Goal: Check status: Check status

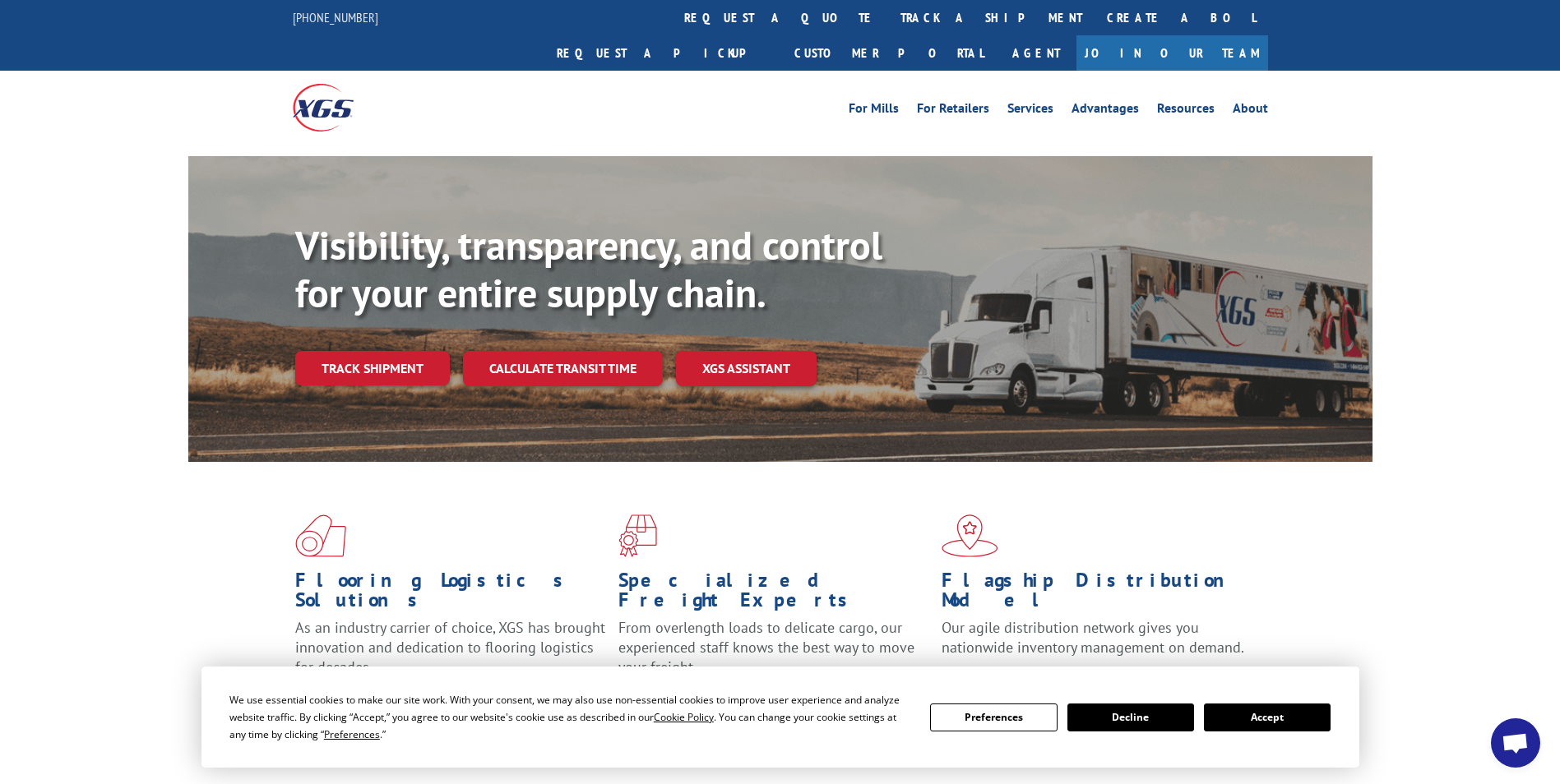
click at [888, 12] on link "track a shipment" at bounding box center [991, 17] width 206 height 36
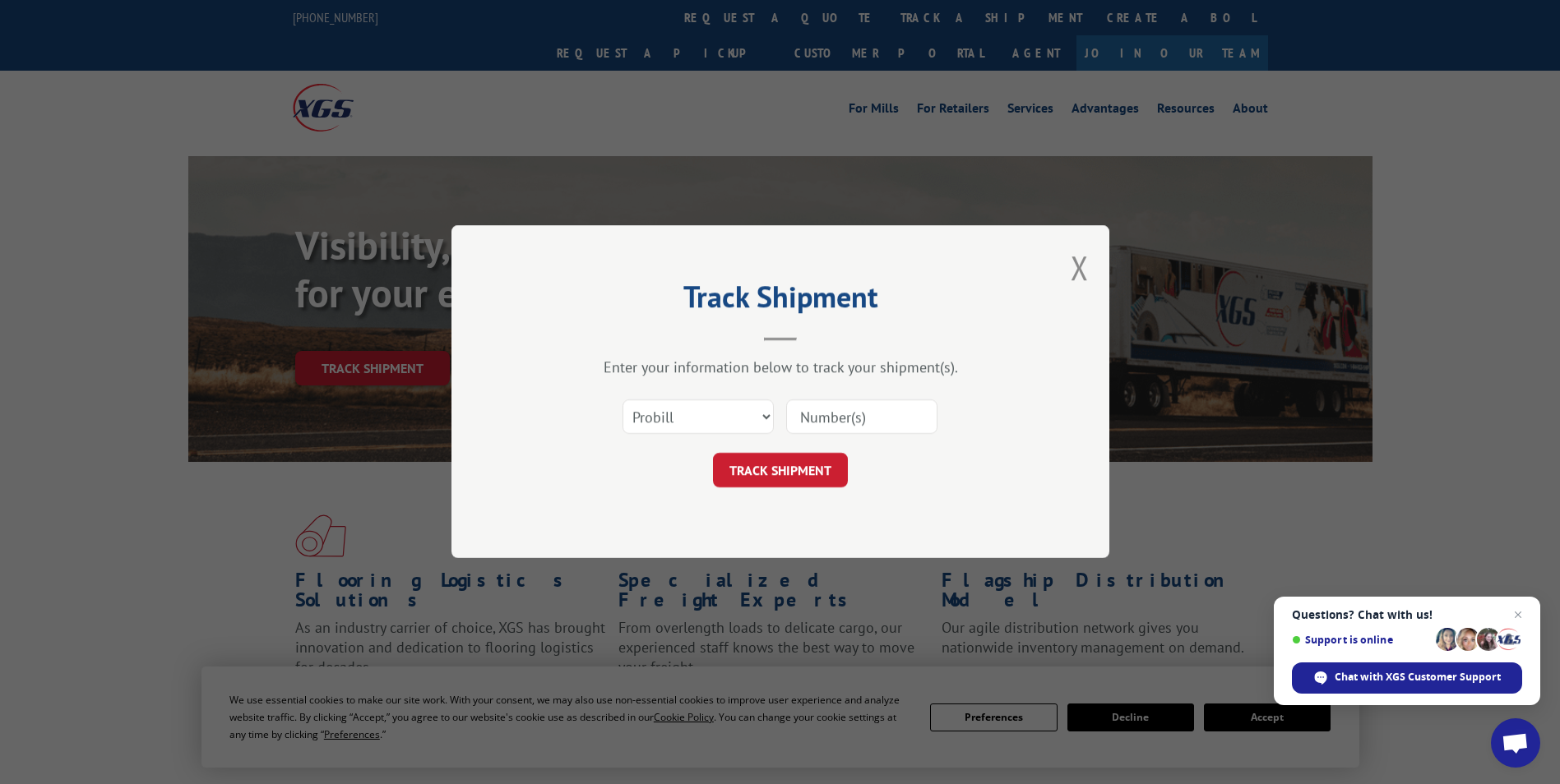
click at [860, 421] on input at bounding box center [861, 418] width 151 height 35
paste input "VK03520023"
drag, startPoint x: 901, startPoint y: 425, endPoint x: 615, endPoint y: 387, distance: 288.5
click at [615, 387] on div "Enter your information below to track your shipment(s). Select category... Prob…" at bounding box center [780, 423] width 493 height 130
type input "5086664"
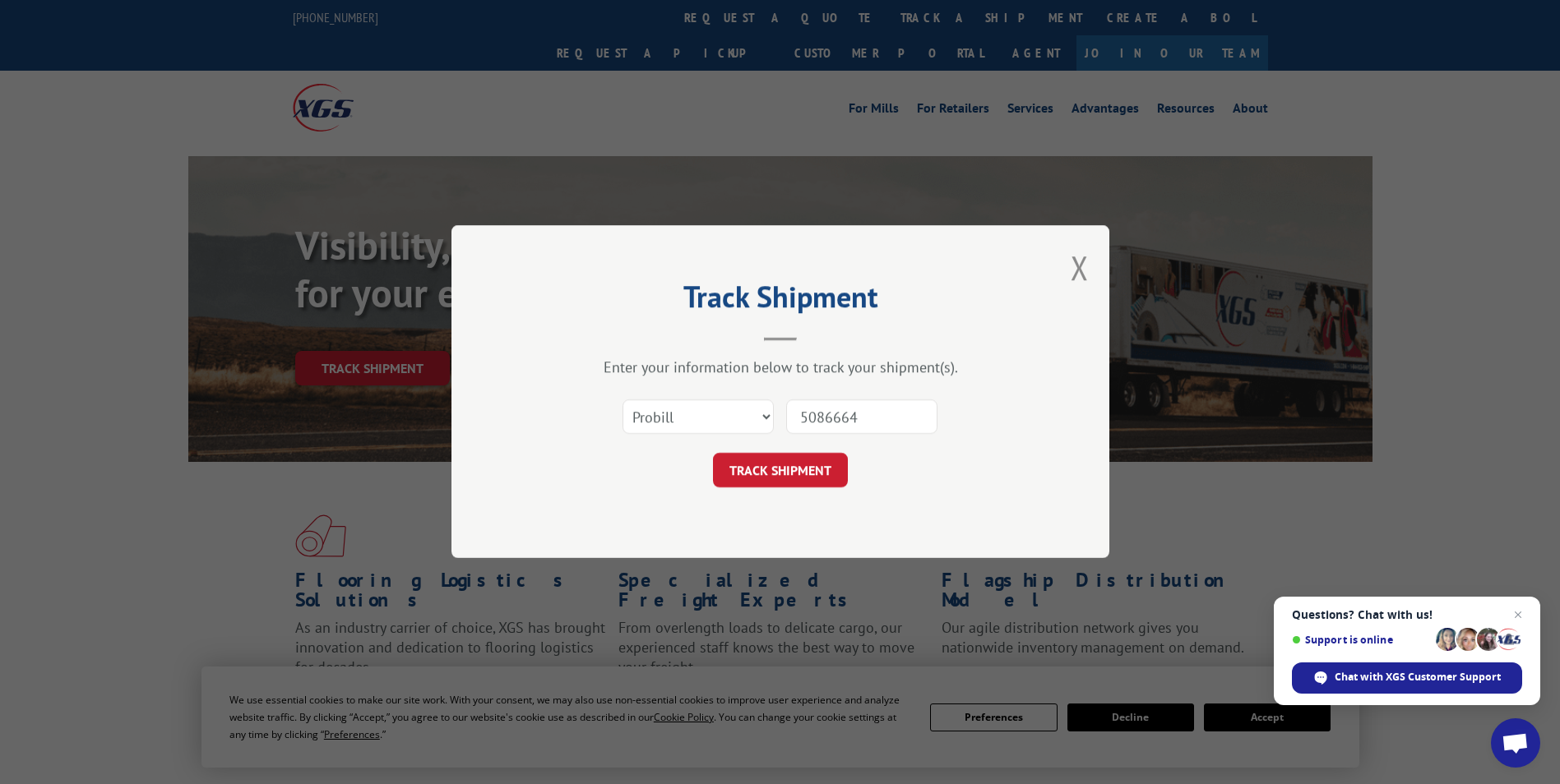
click at [765, 471] on button "TRACK SHIPMENT" at bounding box center [780, 471] width 135 height 35
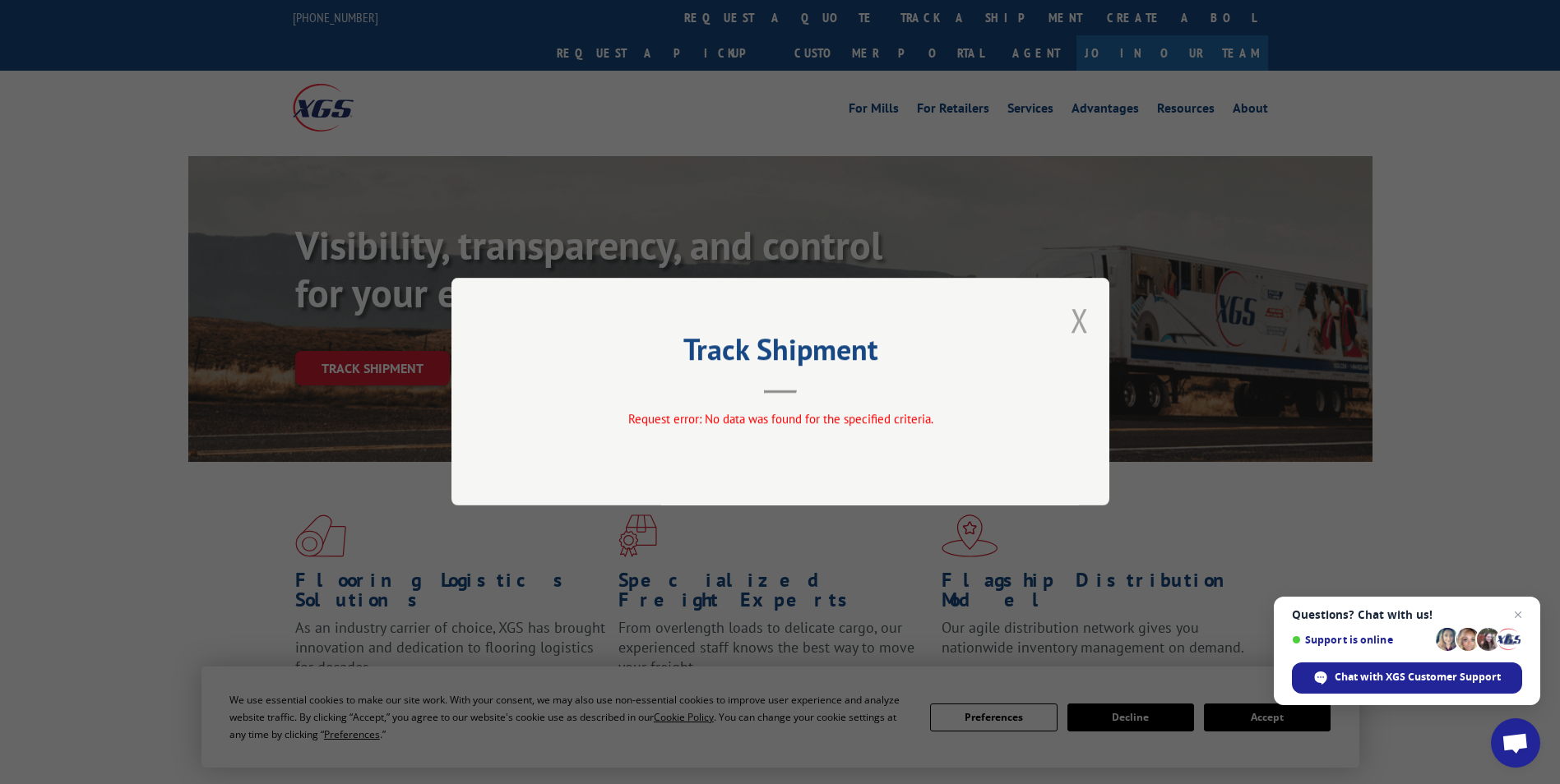
click at [1083, 323] on button "Close modal" at bounding box center [1079, 320] width 18 height 44
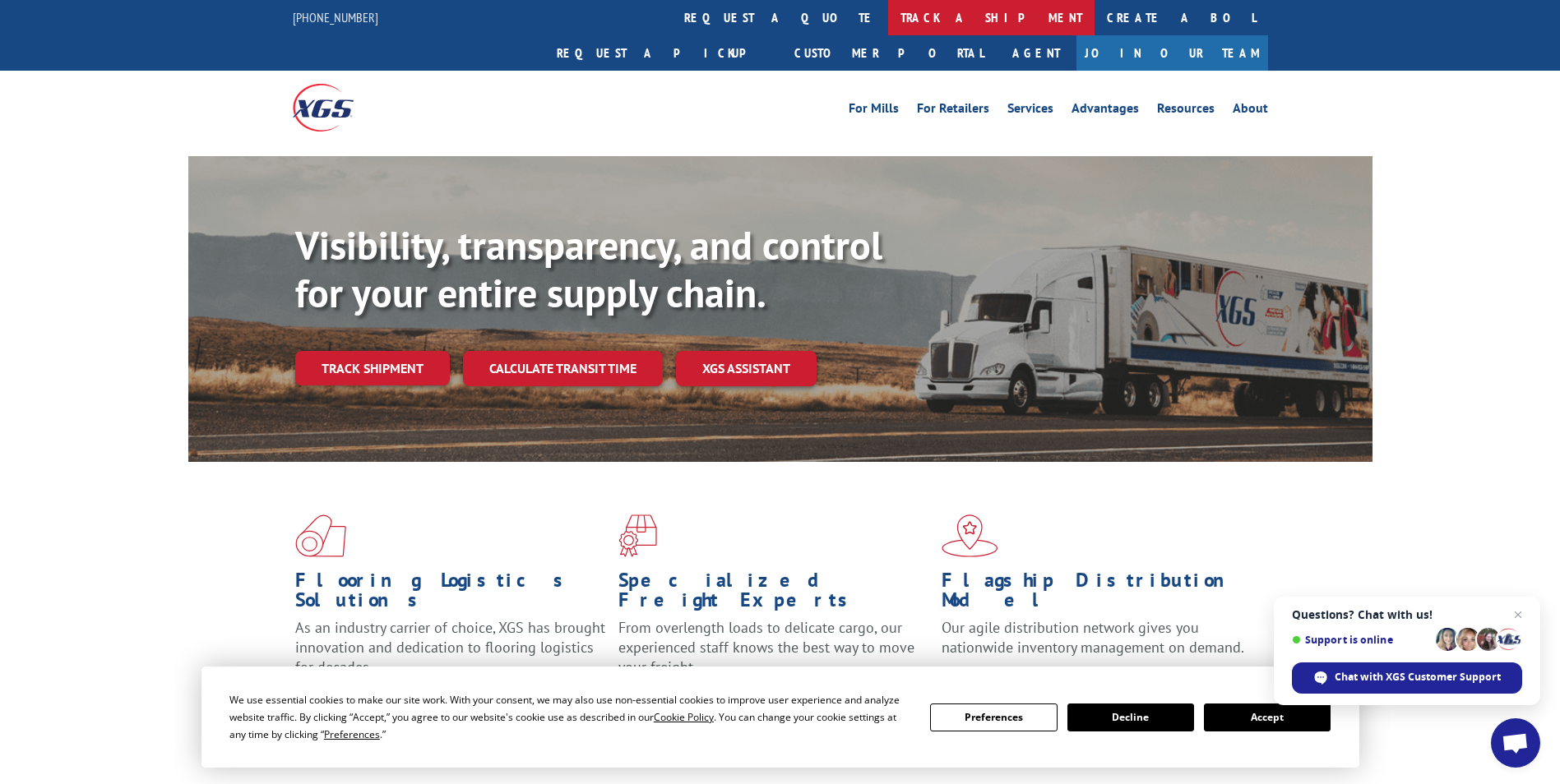
click at [888, 13] on link "track a shipment" at bounding box center [991, 17] width 206 height 36
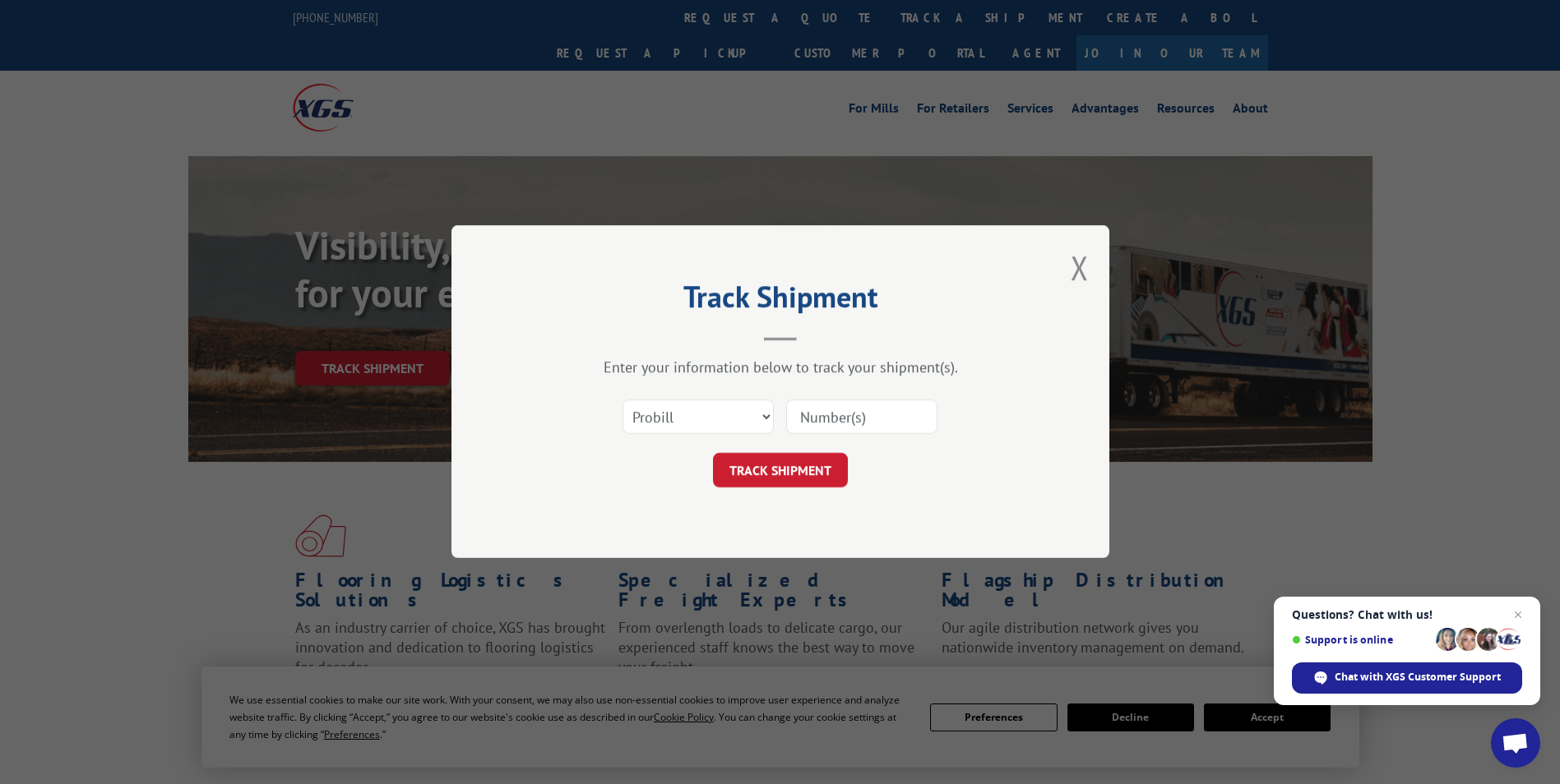
click at [884, 421] on input at bounding box center [861, 418] width 151 height 35
paste input "50866664"
type input "50866664"
click at [801, 466] on button "TRACK SHIPMENT" at bounding box center [780, 471] width 135 height 35
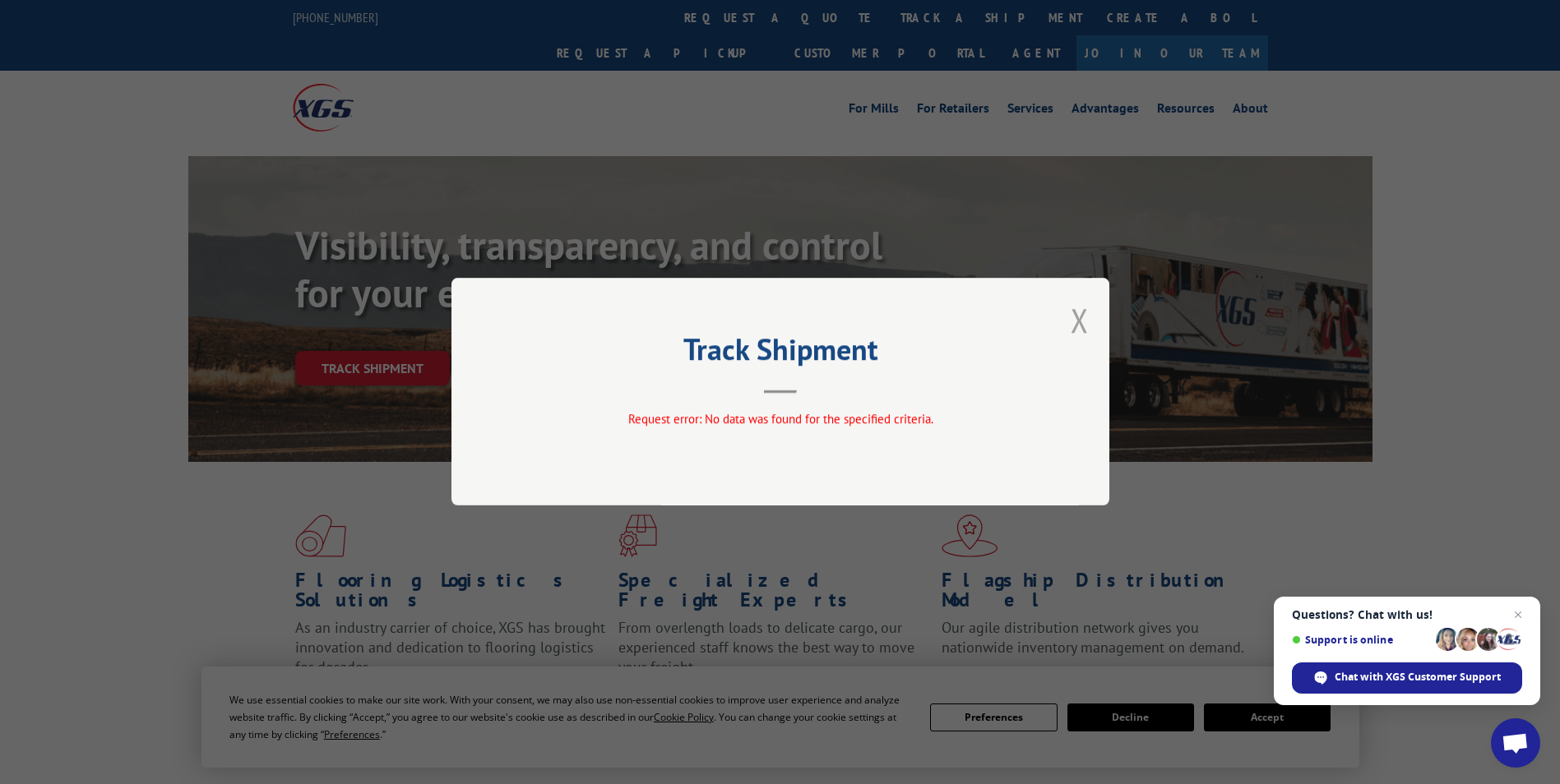
click at [1073, 328] on button "Close modal" at bounding box center [1079, 320] width 18 height 44
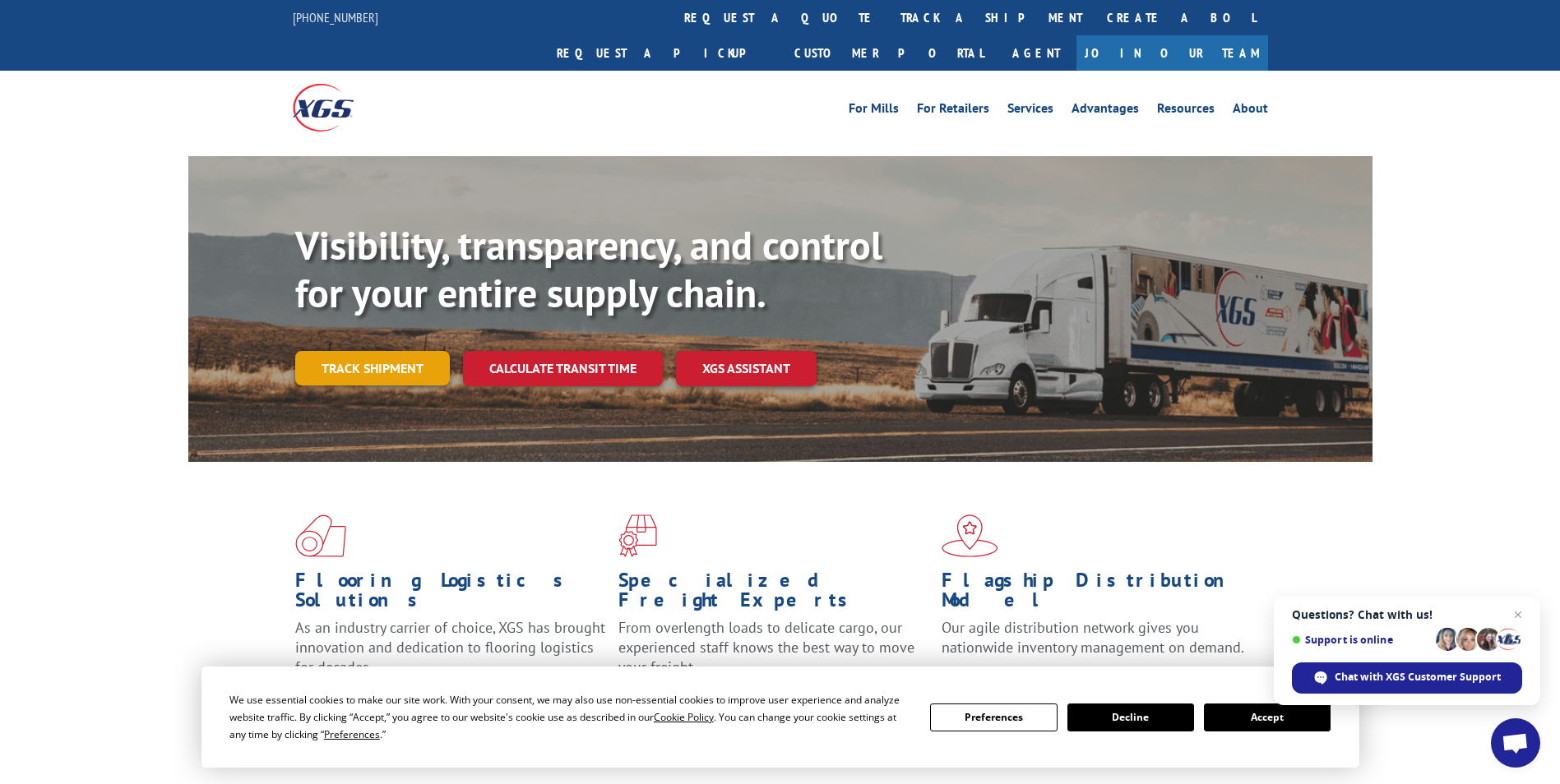
click at [382, 351] on link "Track shipment" at bounding box center [372, 368] width 155 height 35
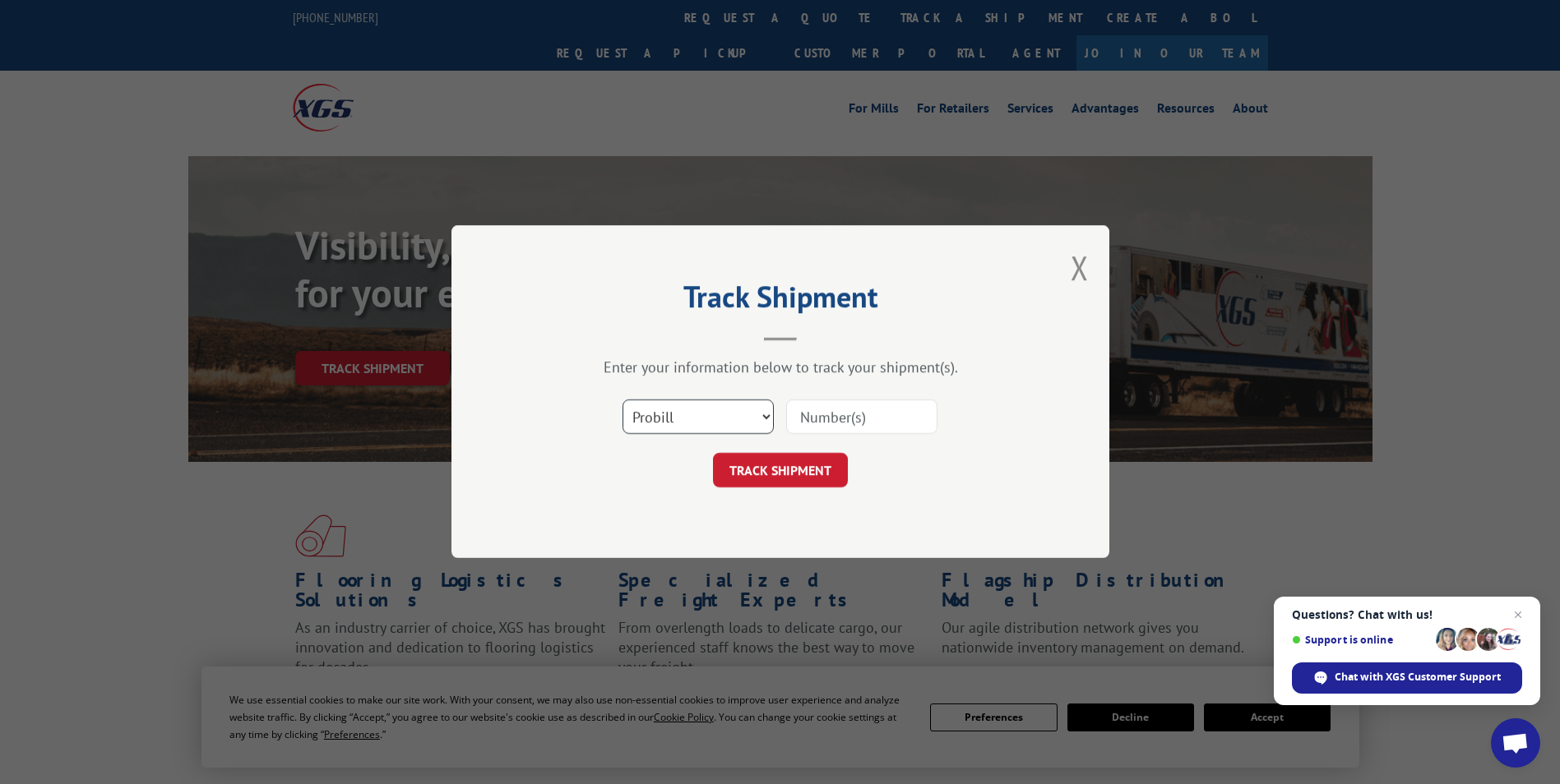
click at [765, 414] on select "Select category... Probill BOL PO" at bounding box center [697, 418] width 151 height 35
select select "bol"
click at [622, 400] on select "Select category... Probill BOL PO" at bounding box center [697, 418] width 151 height 35
click at [840, 417] on input at bounding box center [861, 418] width 151 height 35
drag, startPoint x: 835, startPoint y: 415, endPoint x: 822, endPoint y: 418, distance: 13.3
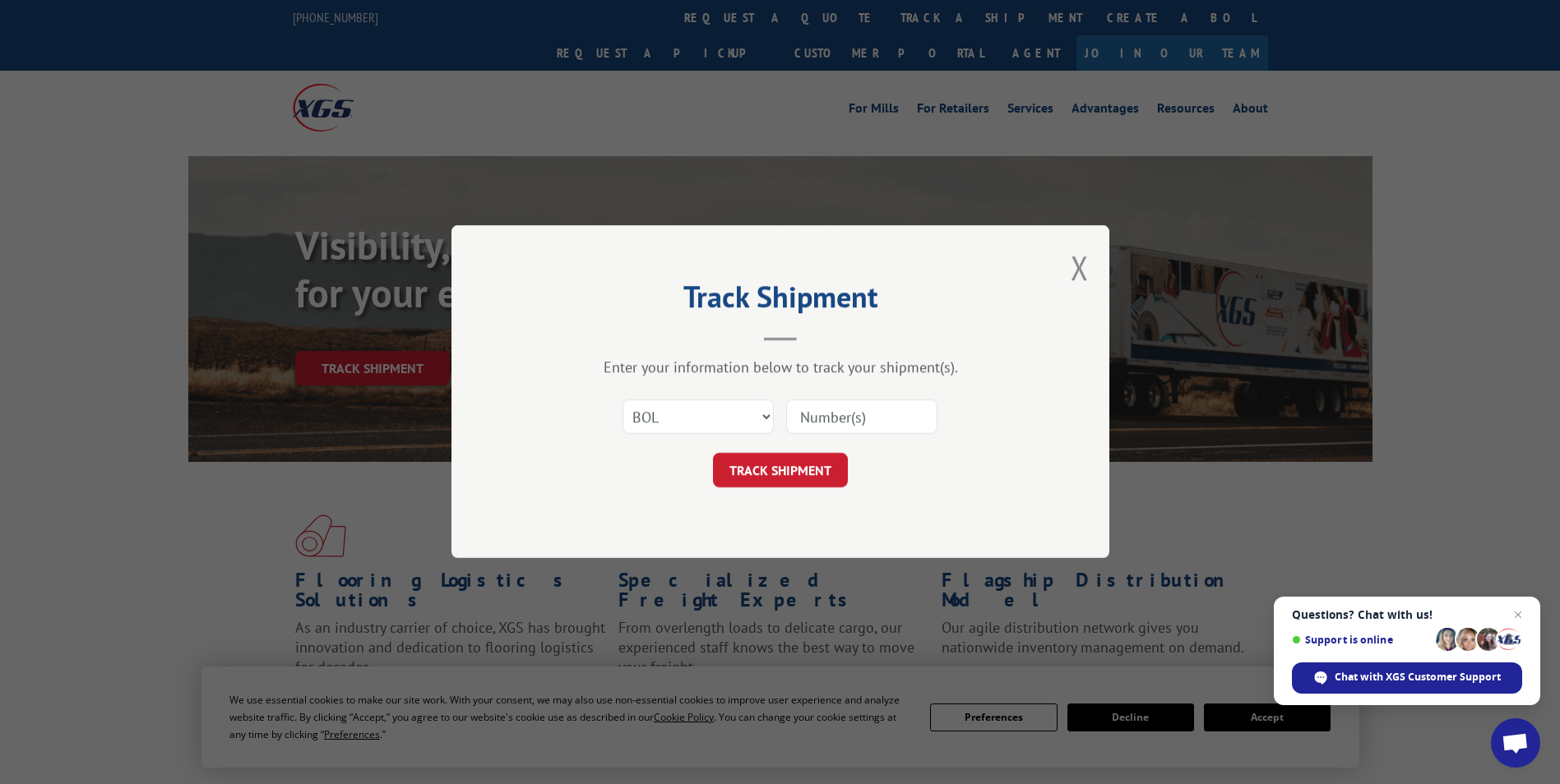
paste input "50866664"
type input "50866664"
click at [817, 466] on button "TRACK SHIPMENT" at bounding box center [780, 471] width 135 height 35
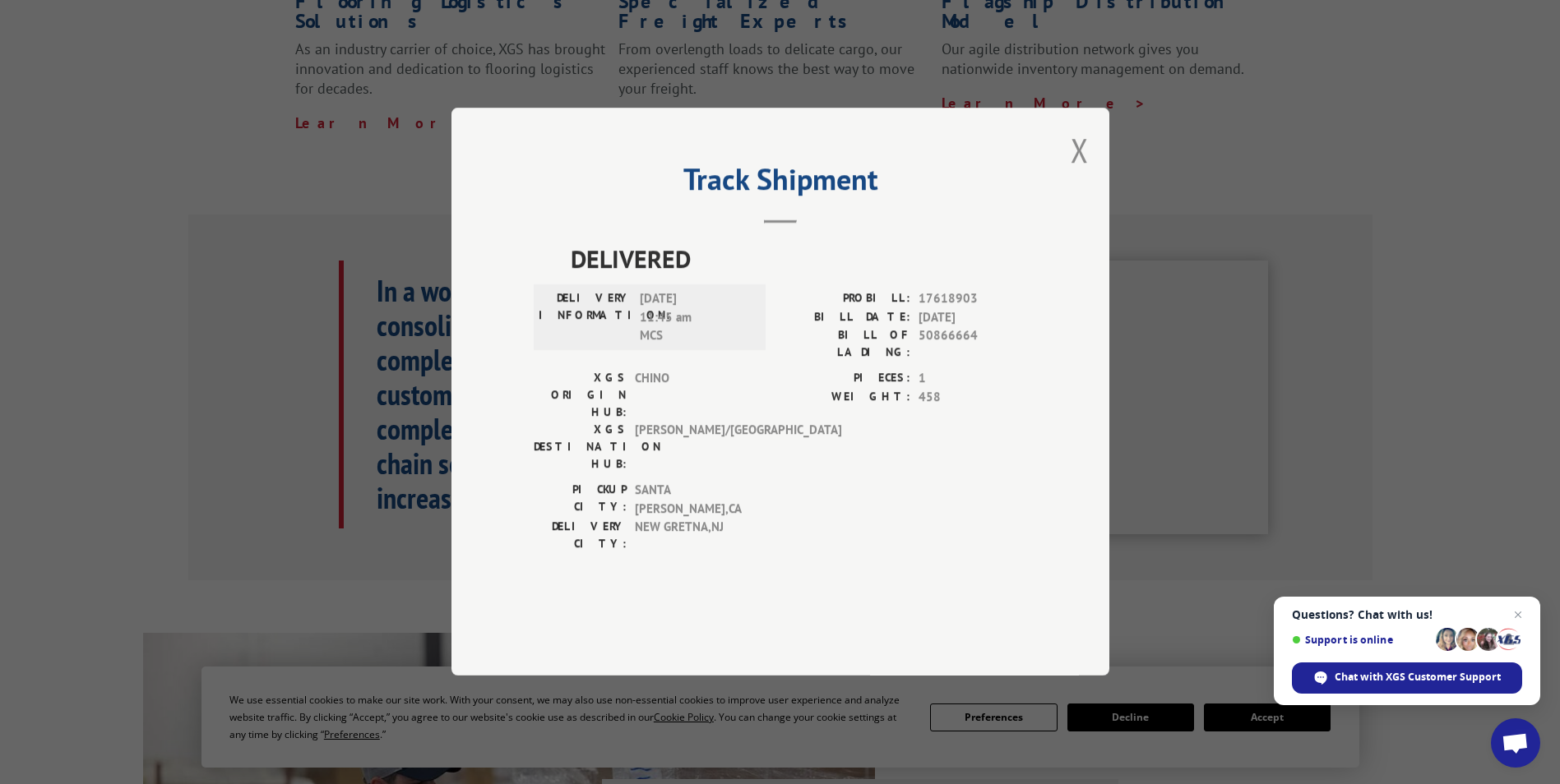
scroll to position [493, 0]
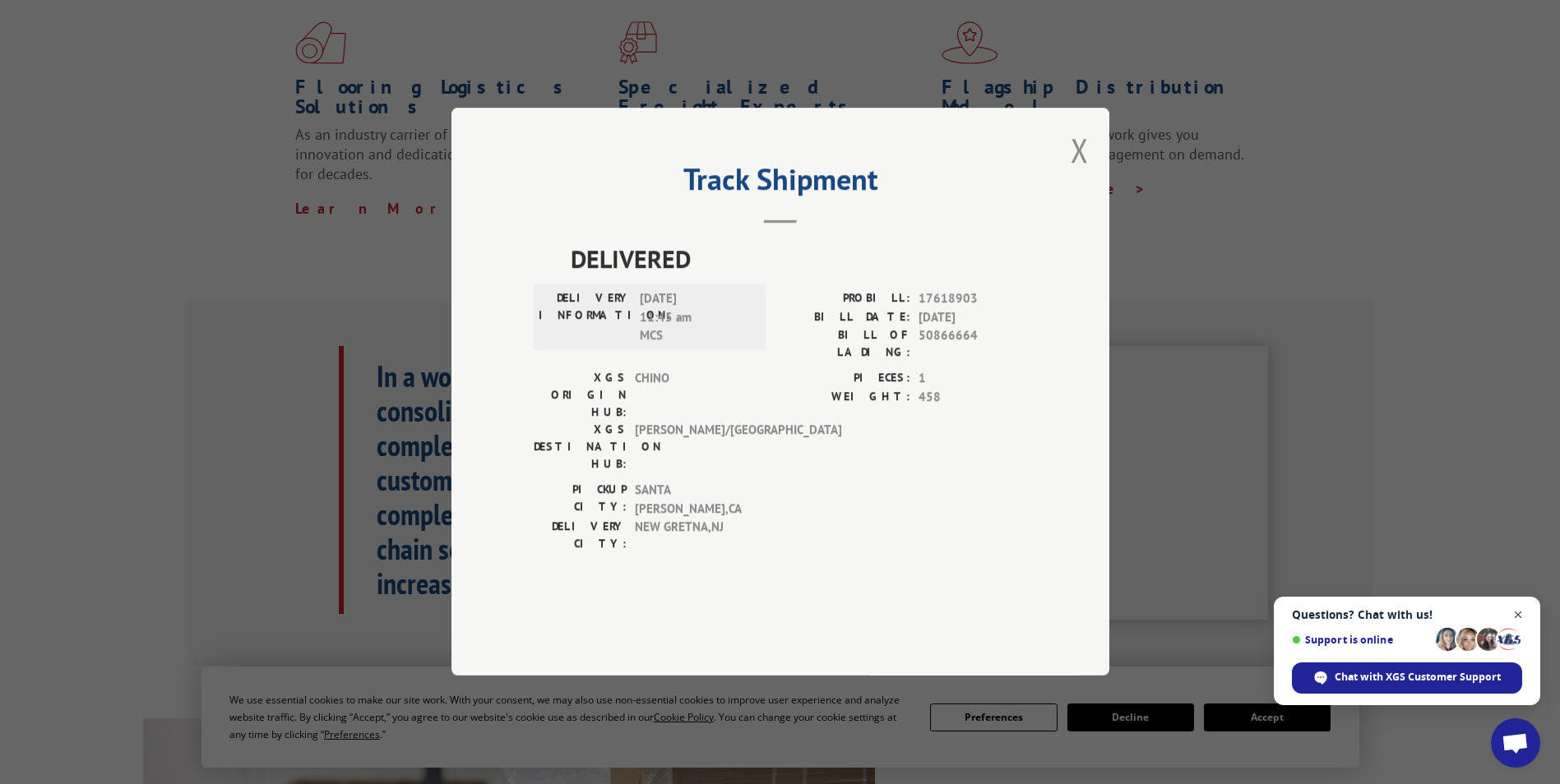
click at [1519, 614] on span "Close chat" at bounding box center [1518, 615] width 21 height 21
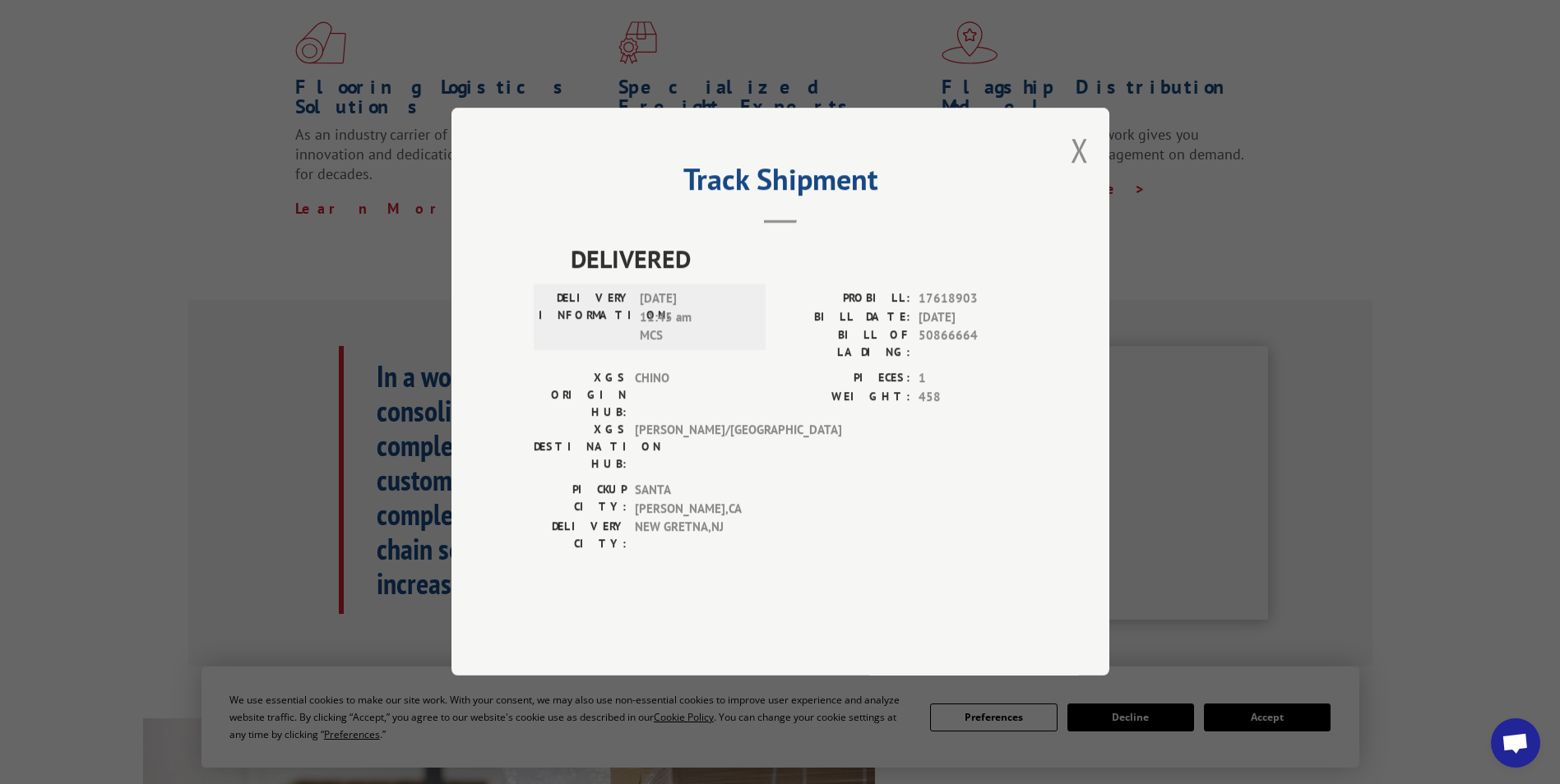
click at [1018, 370] on div "PROBILL: 17618903 BILL DATE: [DATE] BILL OF LADING: 50866664" at bounding box center [903, 330] width 246 height 79
click at [1084, 172] on button "Close modal" at bounding box center [1079, 150] width 18 height 44
